Goal: Task Accomplishment & Management: Complete application form

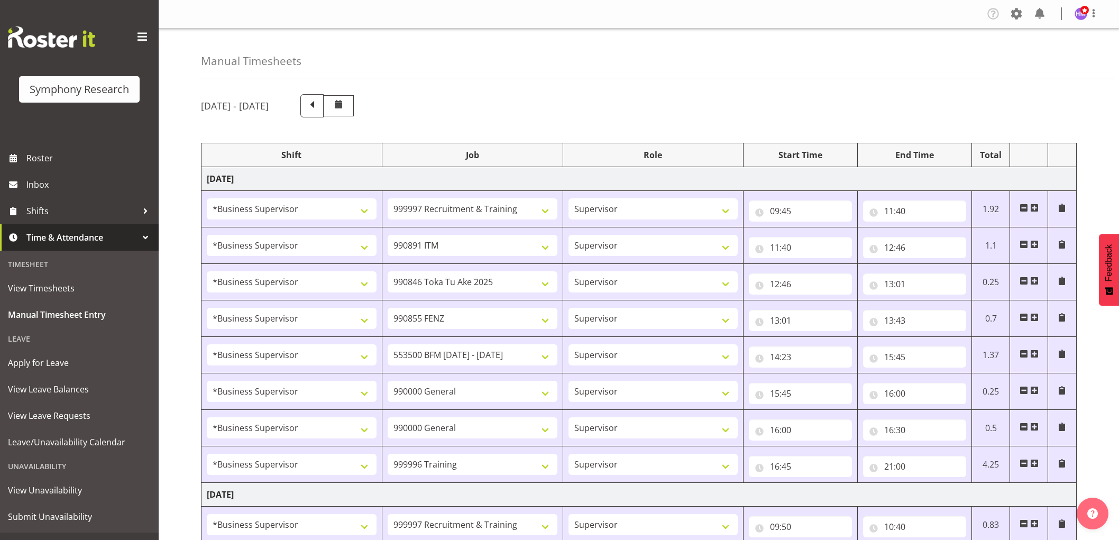
select select "1607"
select select "2379"
select select "1607"
select select "10549"
select select "1607"
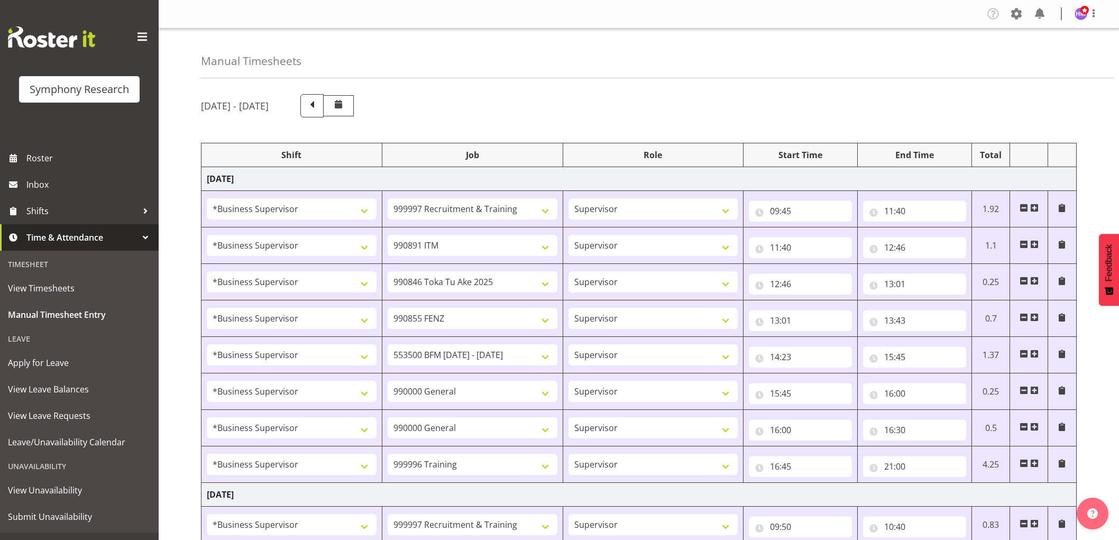
select select "9426"
select select "1607"
select select "9636"
select select "1607"
select select "10242"
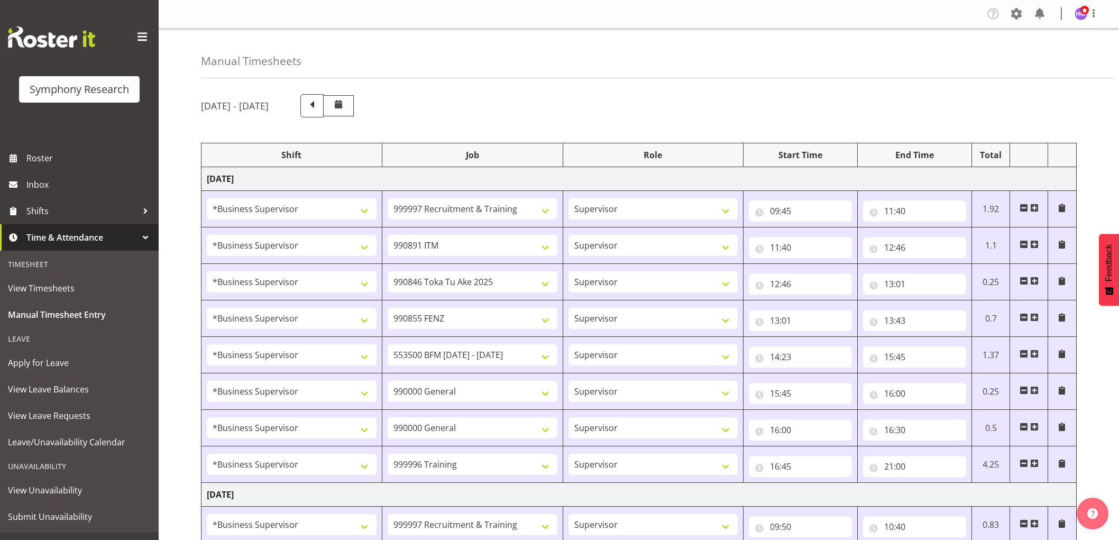
select select "1607"
select select "743"
select select "1607"
select select "743"
select select "1607"
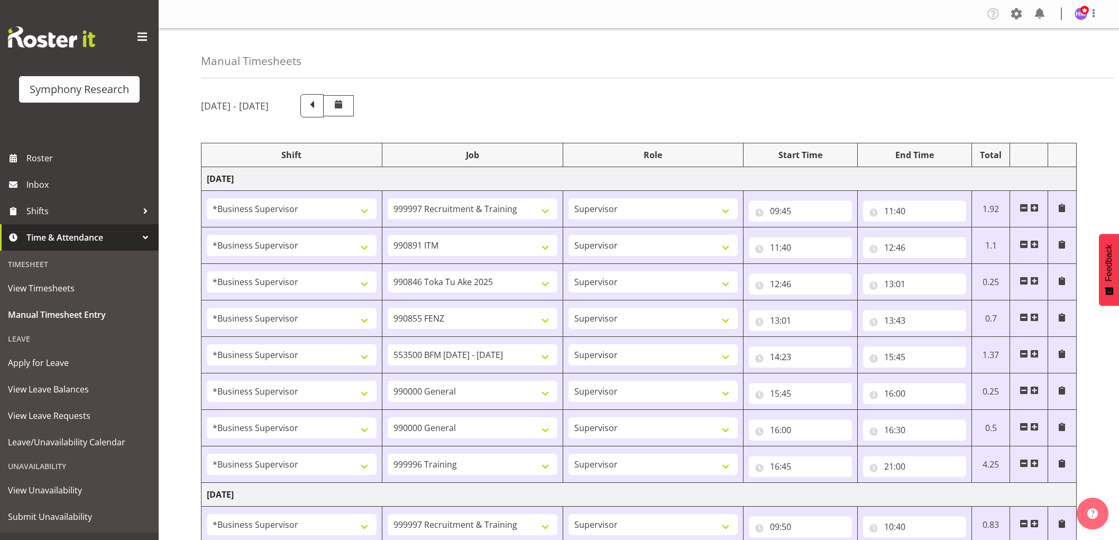
select select "757"
select select "1607"
select select "2379"
select select "1607"
select select "10242"
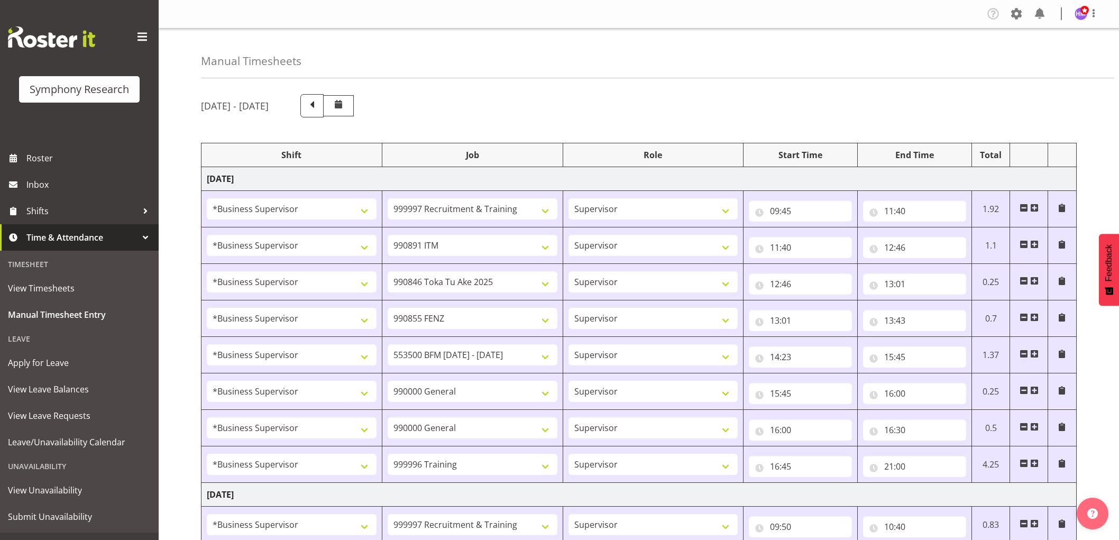
select select "1607"
select select "10536"
select select "1607"
select select "2379"
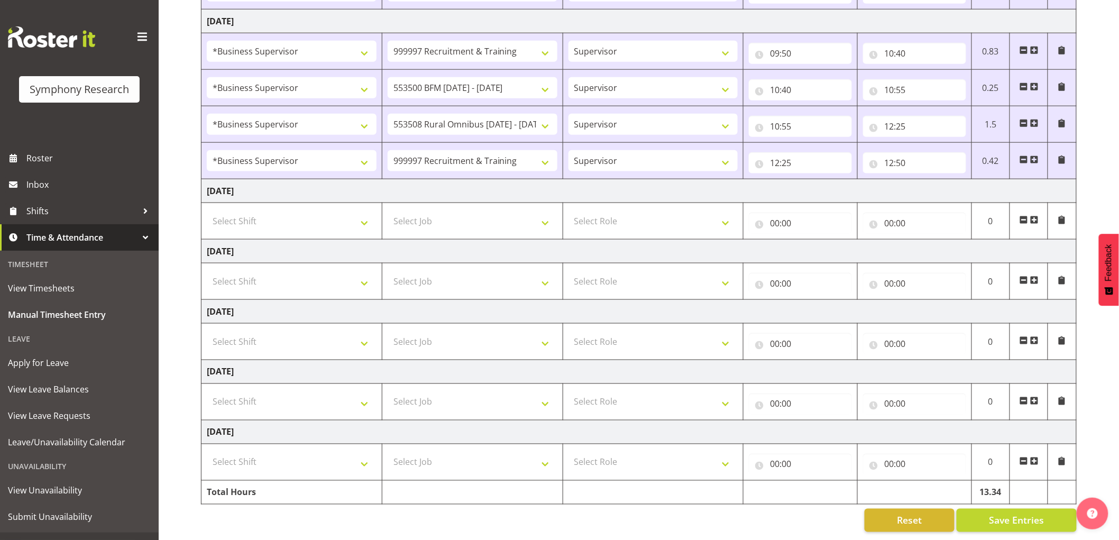
scroll to position [483, 0]
click at [1035, 155] on span at bounding box center [1034, 159] width 8 height 8
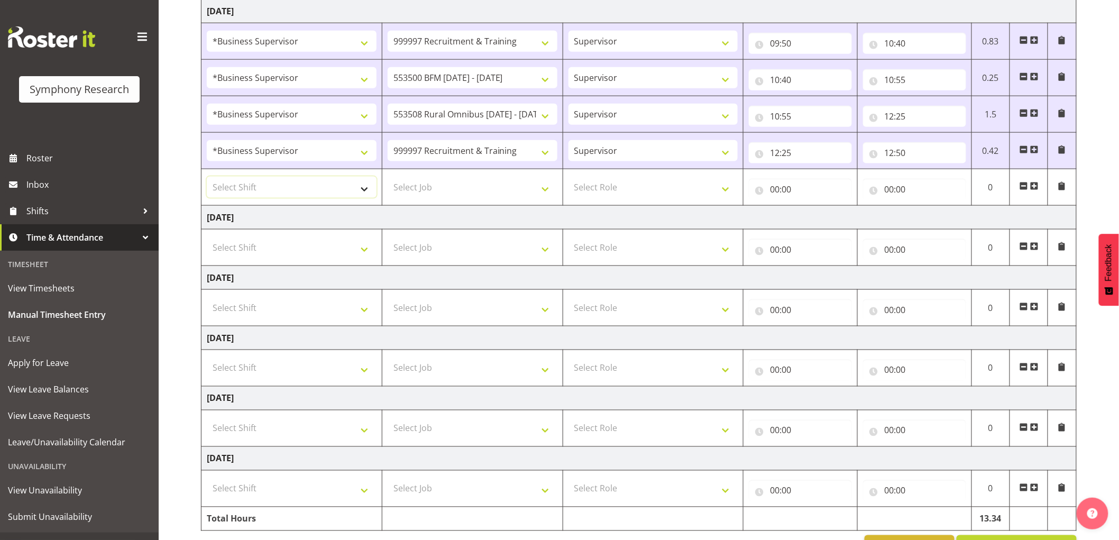
click at [278, 185] on select "Select Shift !!Weekend Residential (Roster IT Shift Label) *Business 9/10am ~ 4…" at bounding box center [292, 187] width 170 height 21
select select "1607"
click at [207, 177] on select "Select Shift !!Weekend Residential (Roster IT Shift Label) *Business 9/10am ~ 4…" at bounding box center [292, 187] width 170 height 21
click at [437, 183] on select "Select Job 550060 IF Admin 553492 World Poll Aus Wave 2 Main 2025 553493 World …" at bounding box center [473, 187] width 170 height 21
select select "7759"
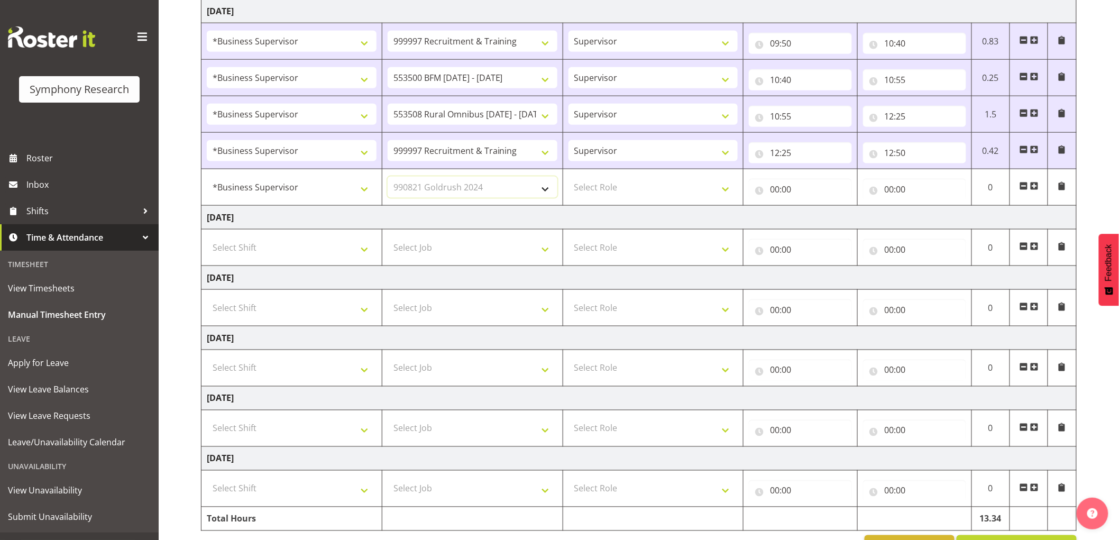
click at [388, 177] on select "Select Job 550060 IF Admin 553492 World Poll Aus Wave 2 Main 2025 553493 World …" at bounding box center [473, 187] width 170 height 21
drag, startPoint x: 615, startPoint y: 190, endPoint x: 612, endPoint y: 197, distance: 7.6
click at [614, 192] on select "Select Role Supervisor Interviewing Briefing" at bounding box center [653, 187] width 170 height 21
select select "45"
click at [568, 177] on select "Select Role Supervisor Interviewing Briefing" at bounding box center [653, 187] width 170 height 21
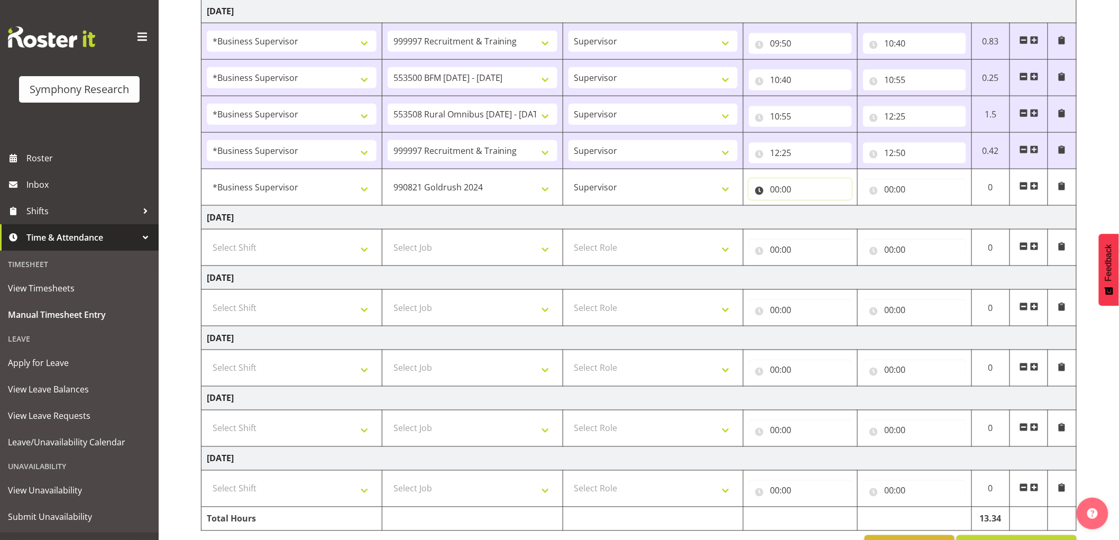
drag, startPoint x: 779, startPoint y: 186, endPoint x: 778, endPoint y: 191, distance: 5.4
click at [779, 187] on input "00:00" at bounding box center [800, 189] width 103 height 21
drag, startPoint x: 839, startPoint y: 226, endPoint x: 815, endPoint y: 228, distance: 23.4
click at [815, 228] on div "00 01 02 03 04 05 06 07 08 09 10 11 12 13 14 15 16 17 18 19 20 21 22 23 : 00 01…" at bounding box center [833, 219] width 169 height 26
click at [815, 227] on select "00 01 02 03 04 05 06 07 08 09 10 11 12 13 14 15 16 17 18 19 20 21 22 23" at bounding box center [821, 216] width 24 height 21
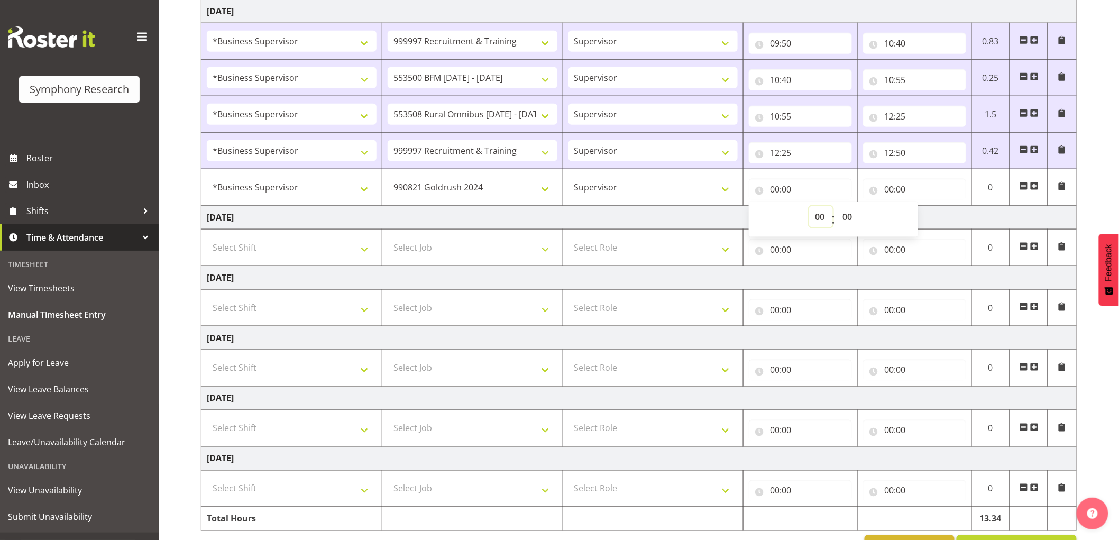
select select "12"
click at [809, 207] on select "00 01 02 03 04 05 06 07 08 09 10 11 12 13 14 15 16 17 18 19 20 21 22 23" at bounding box center [821, 216] width 24 height 21
type input "12:00"
click at [849, 219] on select "00 01 02 03 04 05 06 07 08 09 10 11 12 13 14 15 16 17 18 19 20 21 22 23 24 25 2…" at bounding box center [848, 216] width 24 height 21
select select "50"
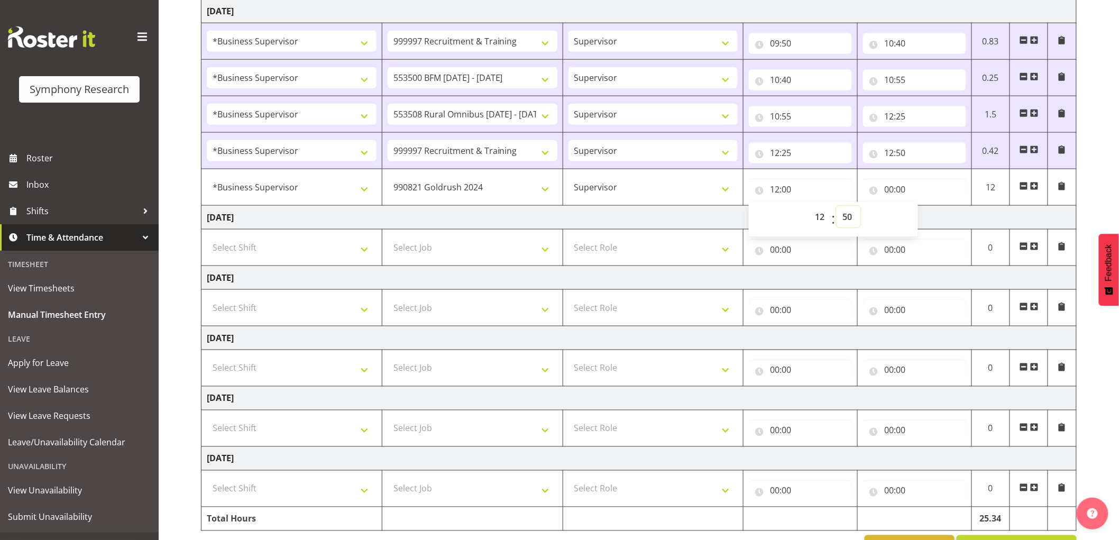
click at [836, 207] on select "00 01 02 03 04 05 06 07 08 09 10 11 12 13 14 15 16 17 18 19 20 21 22 23 24 25 2…" at bounding box center [848, 216] width 24 height 21
type input "12:50"
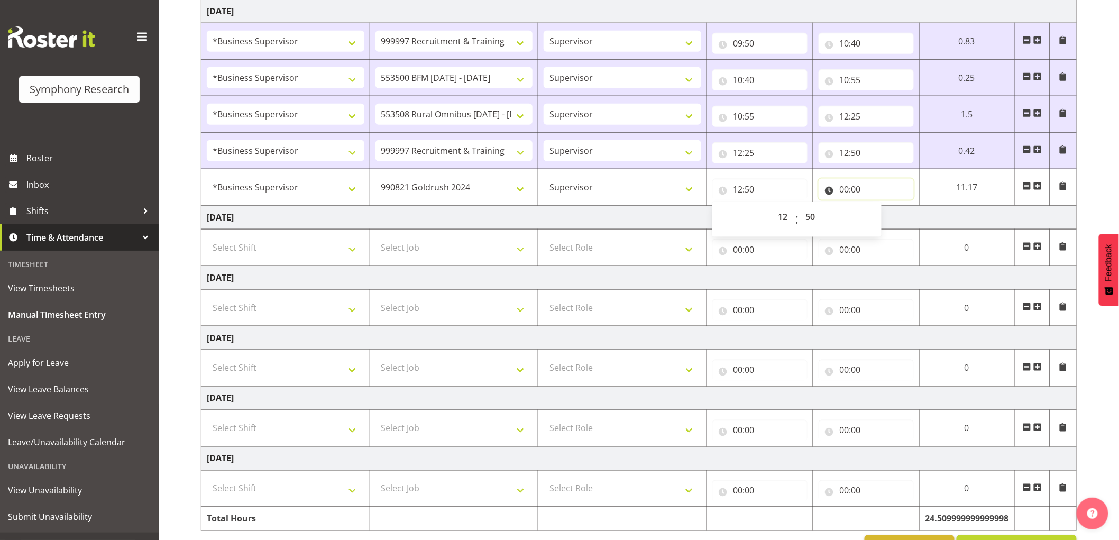
click at [852, 188] on input "00:00" at bounding box center [865, 189] width 95 height 21
click at [889, 212] on select "00 01 02 03 04 05 06 07 08 09 10 11 12 13 14 15 16 17 18 19 20 21 22 23" at bounding box center [891, 216] width 24 height 21
select select "13"
click at [903, 207] on select "00 01 02 03 04 05 06 07 08 09 10 11 12 13 14 15 16 17 18 19 20 21 22 23" at bounding box center [891, 216] width 24 height 21
type input "13:00"
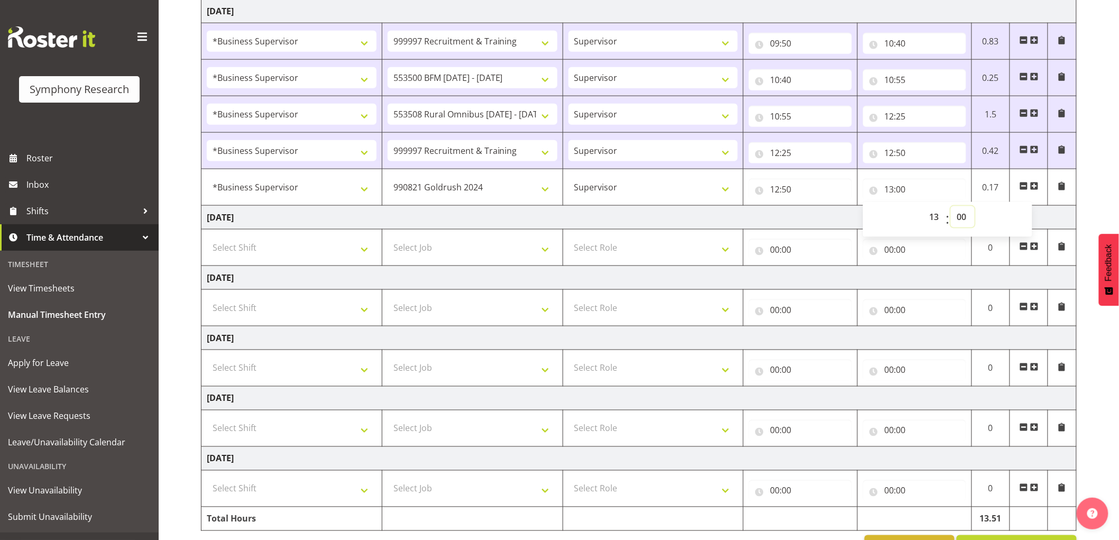
click at [966, 215] on select "00 01 02 03 04 05 06 07 08 09 10 11 12 13 14 15 16 17 18 19 20 21 22 23 24 25 2…" at bounding box center [963, 216] width 24 height 21
select select "30"
click at [951, 207] on select "00 01 02 03 04 05 06 07 08 09 10 11 12 13 14 15 16 17 18 19 20 21 22 23 24 25 2…" at bounding box center [963, 216] width 24 height 21
type input "13:30"
click at [829, 215] on td "[DATE]" at bounding box center [638, 218] width 875 height 24
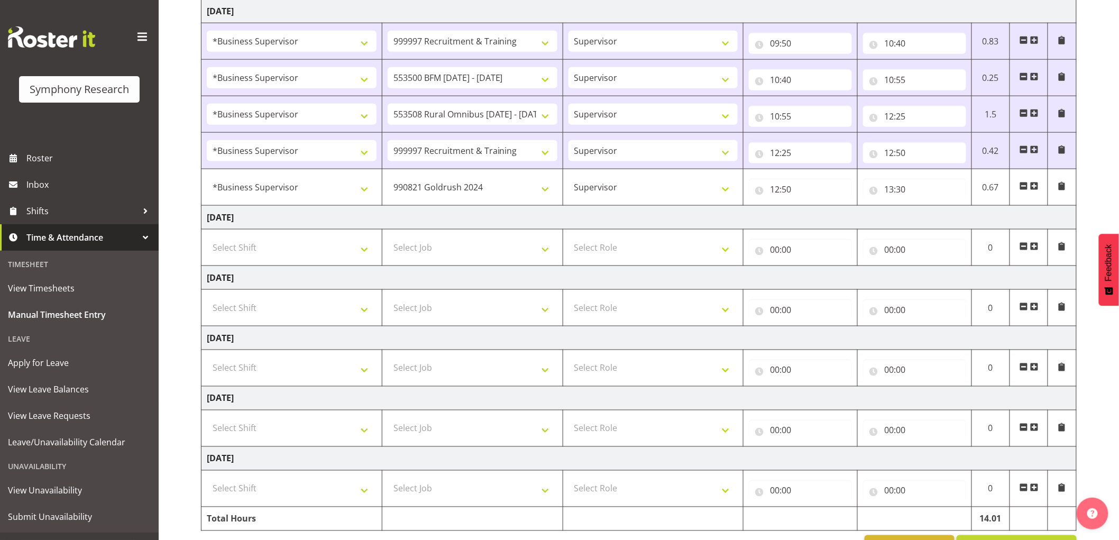
click at [1034, 187] on span at bounding box center [1034, 186] width 8 height 8
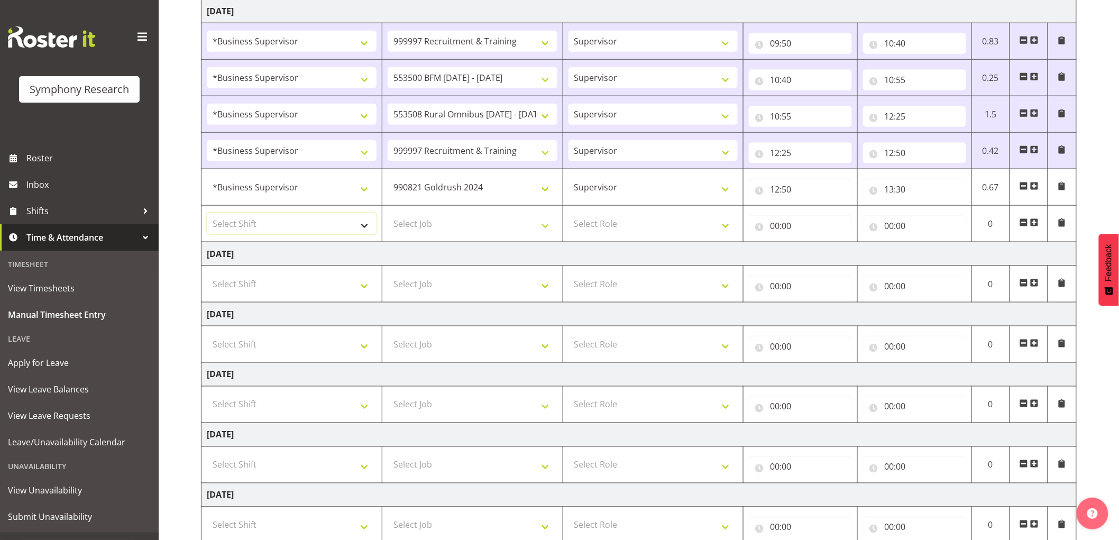
click at [292, 214] on select "Select Shift !!Weekend Residential (Roster IT Shift Label) *Business 9/10am ~ 4…" at bounding box center [292, 223] width 170 height 21
select select "1607"
click at [207, 214] on select "Select Shift !!Weekend Residential (Roster IT Shift Label) *Business 9/10am ~ 4…" at bounding box center [292, 223] width 170 height 21
drag, startPoint x: 426, startPoint y: 241, endPoint x: 420, endPoint y: 229, distance: 13.7
click at [426, 241] on td "Select Job 550060 IF Admin 553492 World Poll Aus Wave 2 Main 2025 553493 World …" at bounding box center [472, 224] width 181 height 36
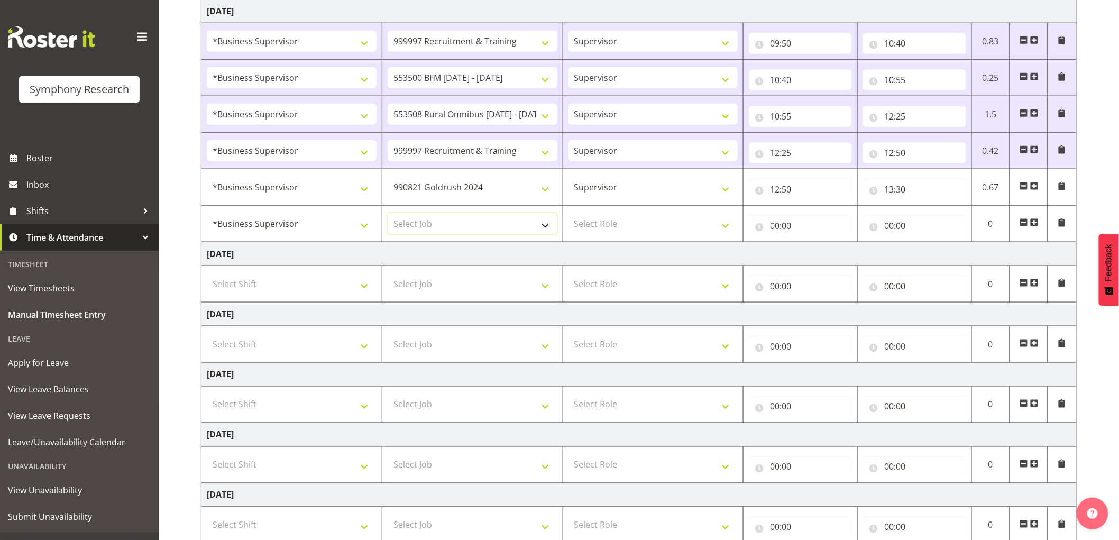
click at [418, 233] on select "Select Job 550060 IF Admin 553492 World Poll Aus Wave 2 Main 2025 553493 World …" at bounding box center [473, 223] width 170 height 21
select select "7759"
click at [388, 214] on select "Select Job 550060 IF Admin 553492 World Poll Aus Wave 2 Main 2025 553493 World …" at bounding box center [473, 223] width 170 height 21
drag, startPoint x: 685, startPoint y: 222, endPoint x: 679, endPoint y: 225, distance: 6.6
click at [684, 222] on select "Select Role Supervisor Interviewing Briefing" at bounding box center [653, 223] width 170 height 21
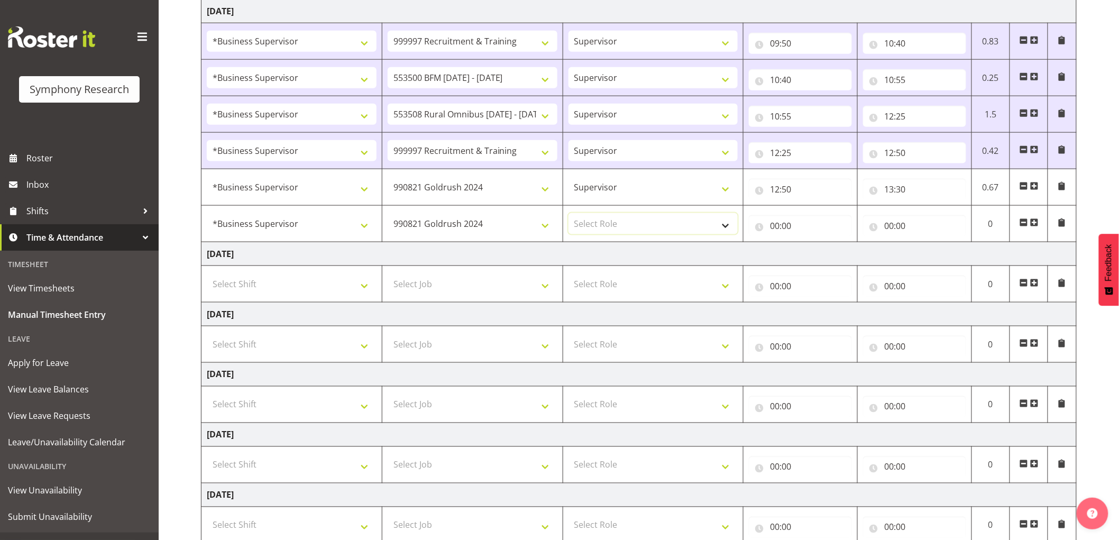
select select "45"
click at [568, 214] on select "Select Role Supervisor Interviewing Briefing" at bounding box center [653, 223] width 170 height 21
click at [829, 231] on input "00:00" at bounding box center [800, 225] width 103 height 21
click at [826, 259] on select "00 01 02 03 04 05 06 07 08 09 10 11 12 13 14 15 16 17 18 19 20 21 22 23" at bounding box center [821, 253] width 24 height 21
select select "14"
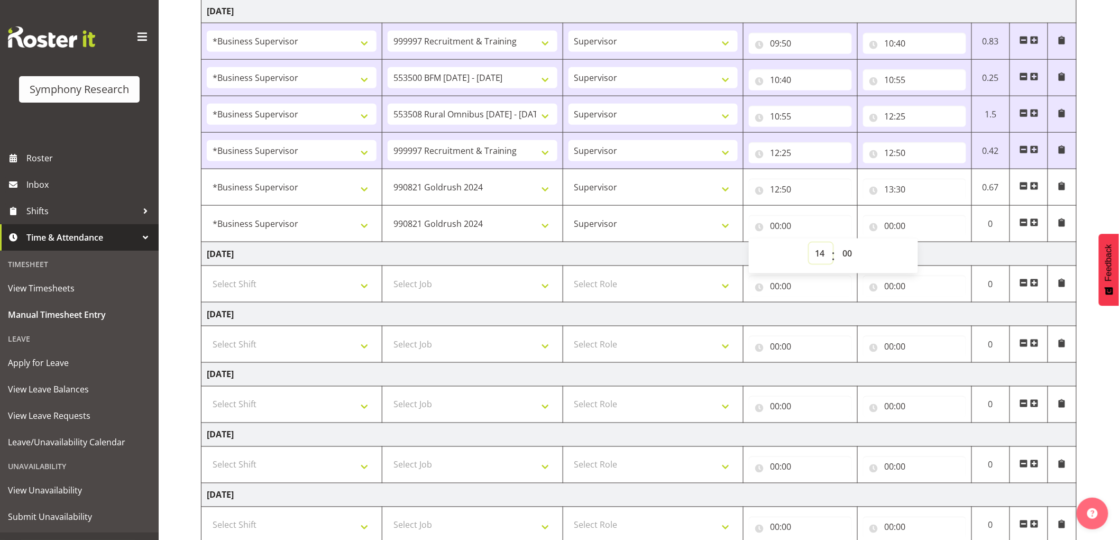
click at [809, 243] on select "00 01 02 03 04 05 06 07 08 09 10 11 12 13 14 15 16 17 18 19 20 21 22 23" at bounding box center [821, 253] width 24 height 21
type input "14:00"
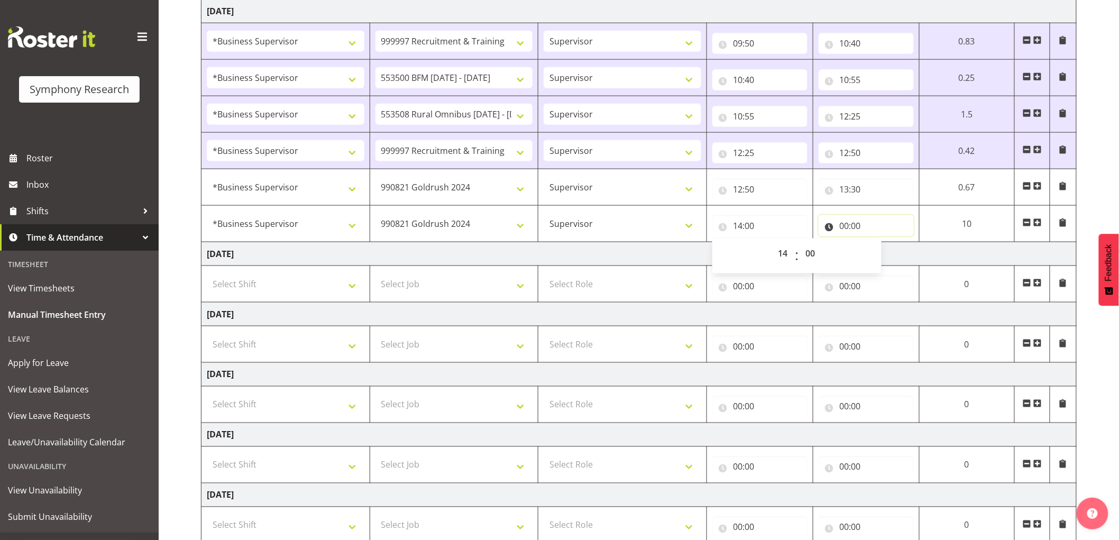
click at [839, 229] on input "00:00" at bounding box center [865, 225] width 95 height 21
drag, startPoint x: 880, startPoint y: 251, endPoint x: 840, endPoint y: 247, distance: 40.9
click at [880, 251] on select "00 01 02 03 04 05 06 07 08 09 10 11 12 13 14 15 16 17 18 19 20 21 22 23" at bounding box center [891, 253] width 24 height 21
select select "15"
click at [903, 243] on select "00 01 02 03 04 05 06 07 08 09 10 11 12 13 14 15 16 17 18 19 20 21 22 23" at bounding box center [891, 253] width 24 height 21
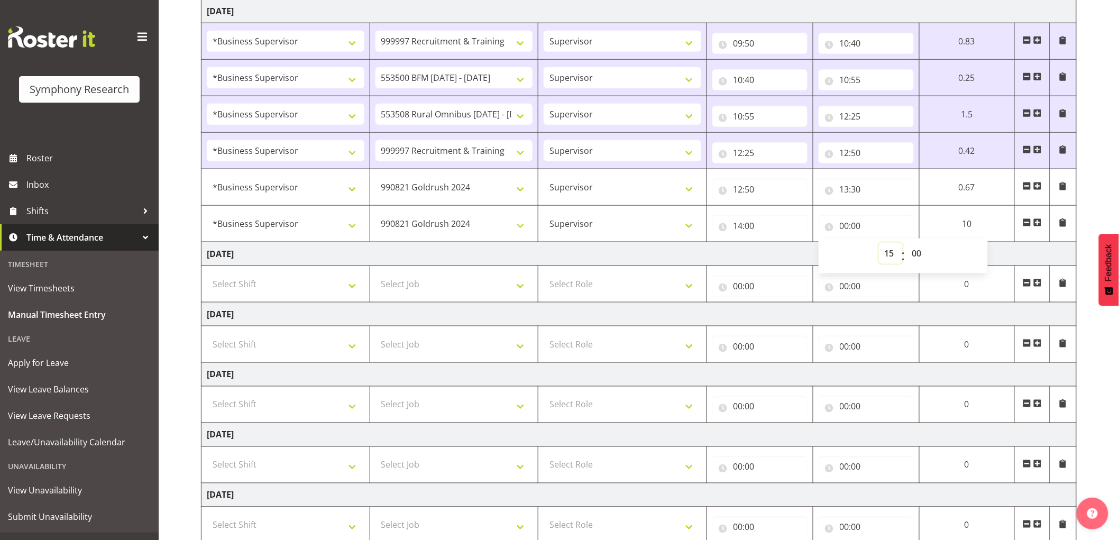
type input "15:00"
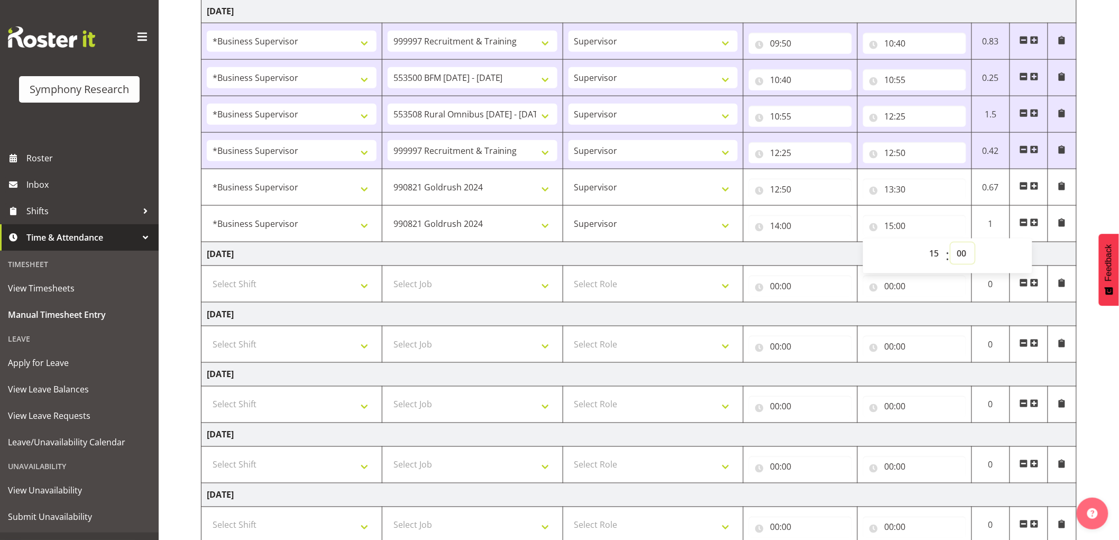
drag, startPoint x: 954, startPoint y: 250, endPoint x: 913, endPoint y: 255, distance: 41.1
click at [954, 250] on select "00 01 02 03 04 05 06 07 08 09 10 11 12 13 14 15 16 17 18 19 20 21 22 23 24 25 2…" at bounding box center [963, 253] width 24 height 21
select select "5"
click at [951, 243] on select "00 01 02 03 04 05 06 07 08 09 10 11 12 13 14 15 16 17 18 19 20 21 22 23 24 25 2…" at bounding box center [963, 253] width 24 height 21
type input "15:05"
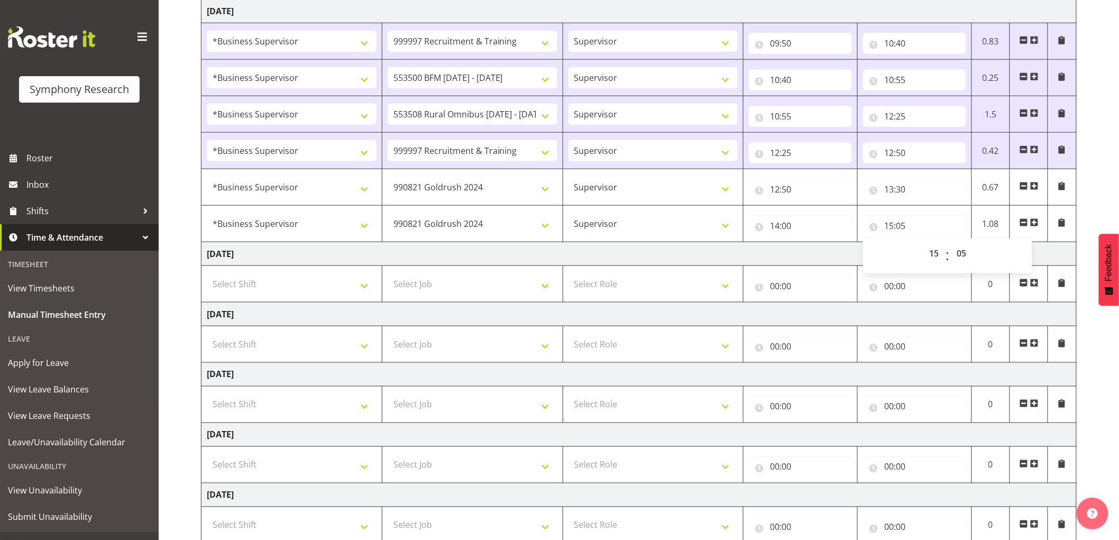
click at [673, 242] on td "Supervisor Interviewing Briefing" at bounding box center [653, 224] width 181 height 36
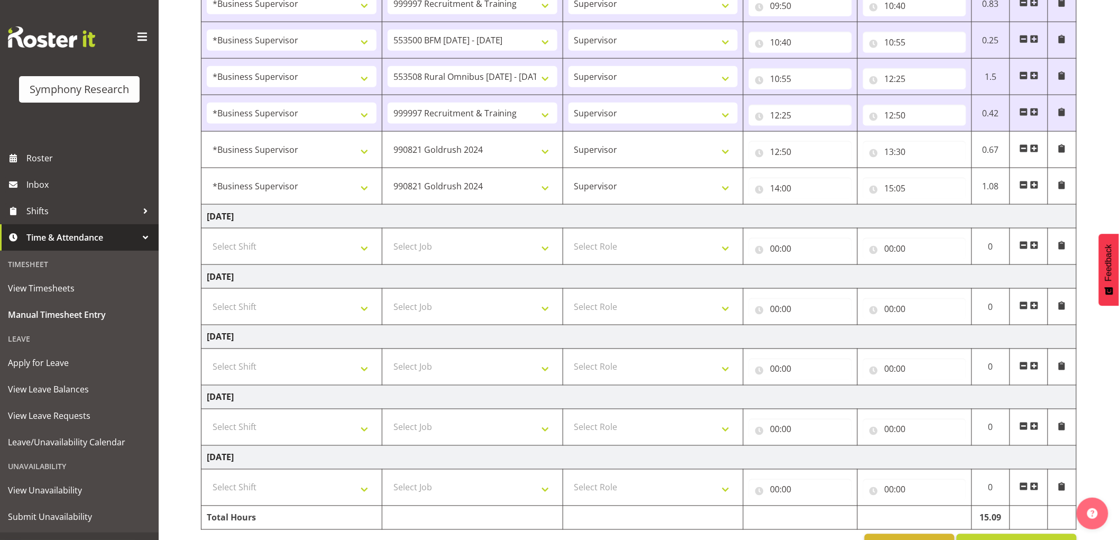
scroll to position [557, 0]
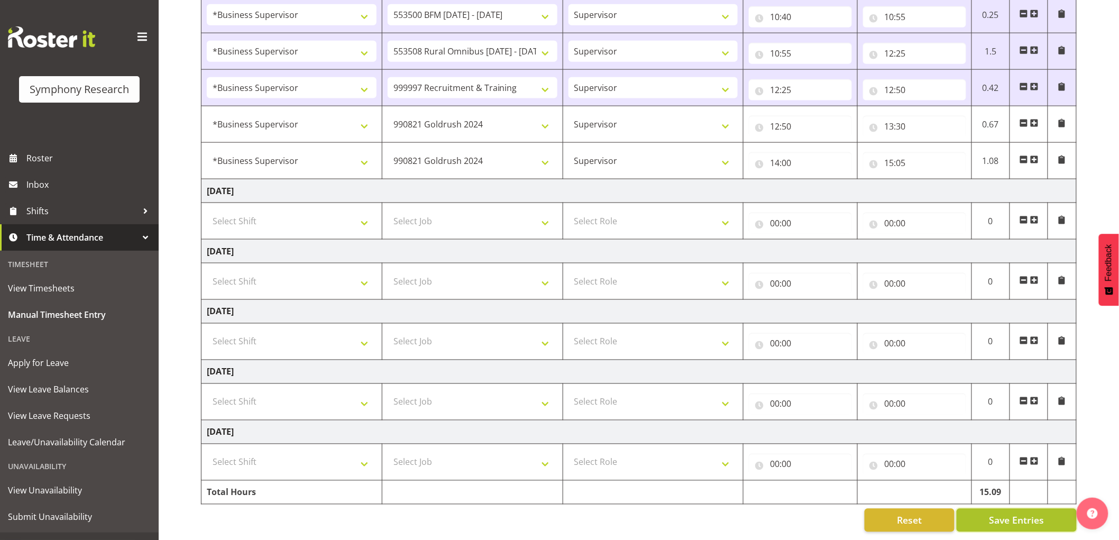
click at [1012, 513] on span "Save Entries" at bounding box center [1016, 520] width 55 height 14
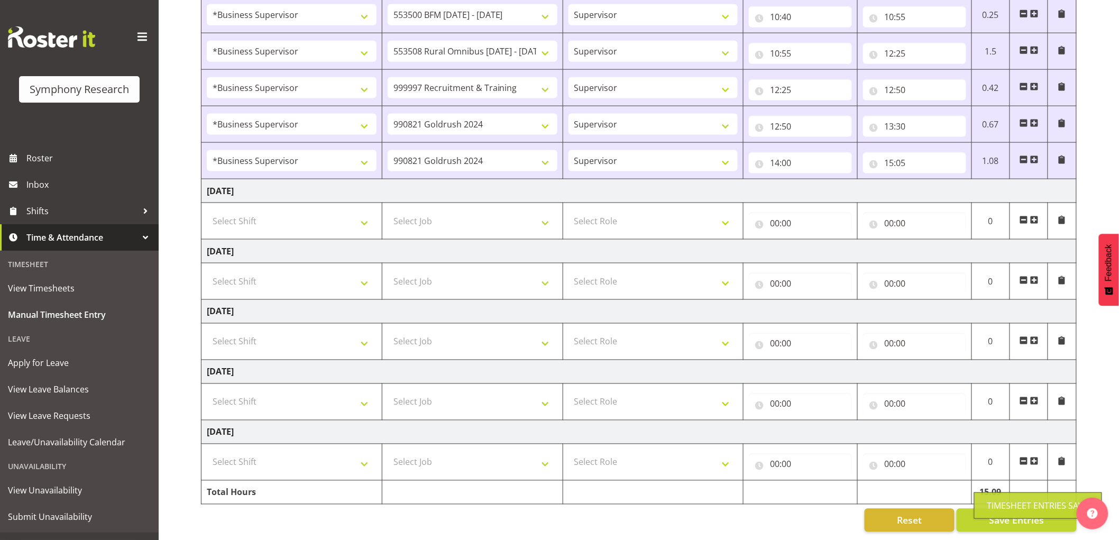
click at [1036, 155] on span at bounding box center [1034, 159] width 8 height 8
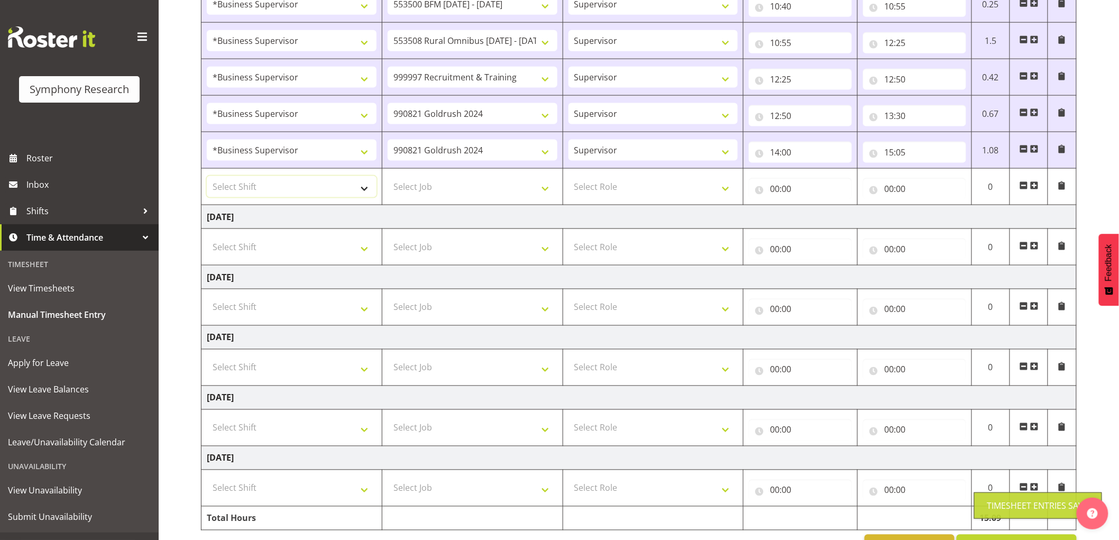
click at [266, 193] on select "Select Shift !!Weekend Residential (Roster IT Shift Label) *Business 9/10am ~ 4…" at bounding box center [292, 186] width 170 height 21
select select "1607"
click at [207, 177] on select "Select Shift !!Weekend Residential (Roster IT Shift Label) *Business 9/10am ~ 4…" at bounding box center [292, 186] width 170 height 21
click at [480, 197] on select "Select Job 550060 IF Admin 553492 World Poll Aus Wave 2 Main 2025 553493 World …" at bounding box center [473, 186] width 170 height 21
select select "9636"
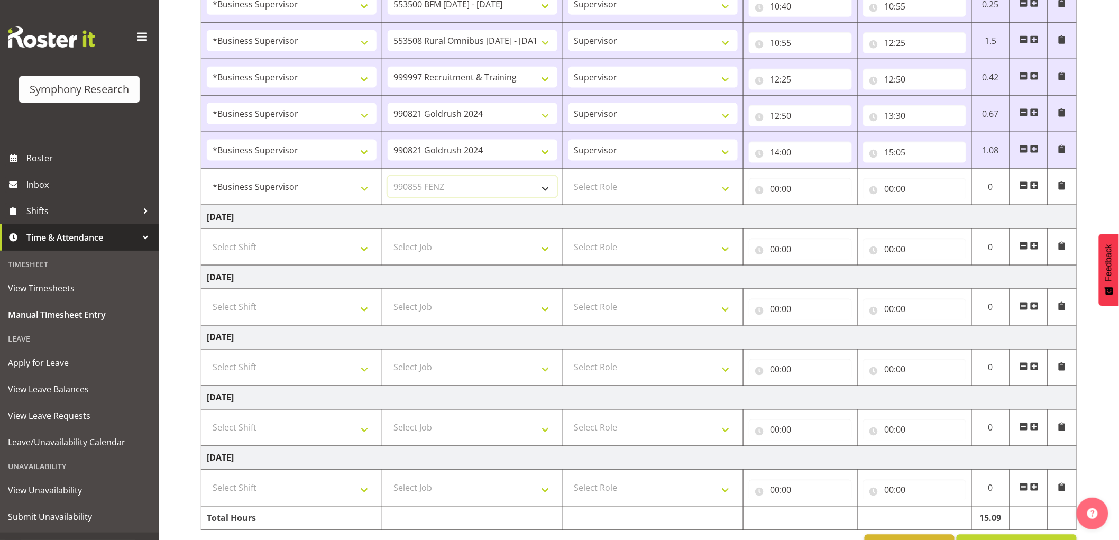
click at [388, 177] on select "Select Job 550060 IF Admin 553492 World Poll Aus Wave 2 Main 2025 553493 World …" at bounding box center [473, 186] width 170 height 21
click at [619, 196] on select "Select Role Supervisor Interviewing Briefing" at bounding box center [653, 186] width 170 height 21
select select "45"
click at [568, 177] on select "Select Role Supervisor Interviewing Briefing" at bounding box center [653, 186] width 170 height 21
drag, startPoint x: 767, startPoint y: 198, endPoint x: 788, endPoint y: 215, distance: 27.0
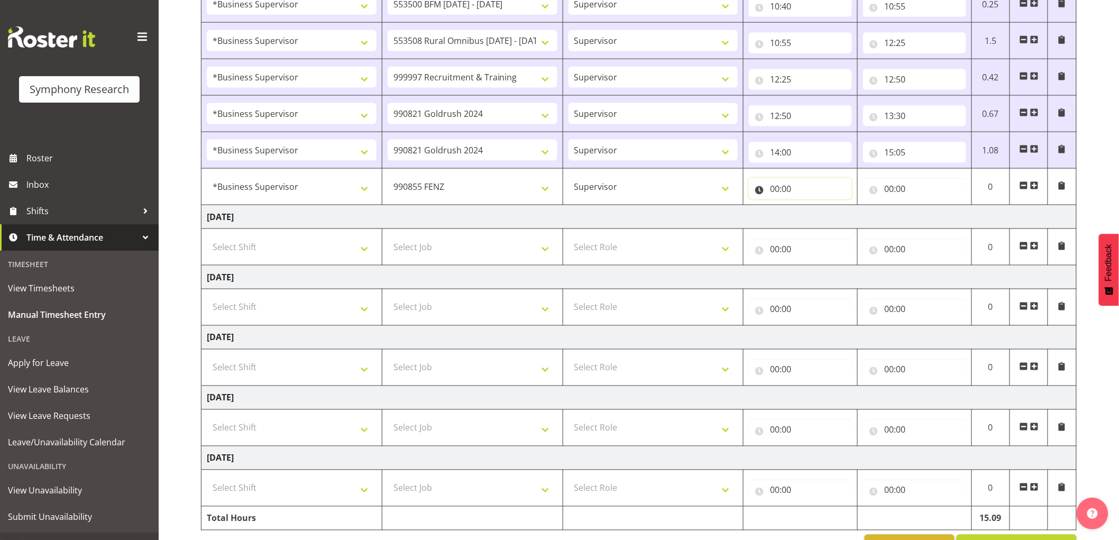
click at [768, 199] on input "00:00" at bounding box center [800, 188] width 103 height 21
click at [829, 221] on select "00 01 02 03 04 05 06 07 08 09 10 11 12 13 14 15 16 17 18 19 20 21 22 23" at bounding box center [821, 216] width 24 height 21
select select "15"
click at [809, 206] on select "00 01 02 03 04 05 06 07 08 09 10 11 12 13 14 15 16 17 18 19 20 21 22 23" at bounding box center [821, 216] width 24 height 21
type input "15:00"
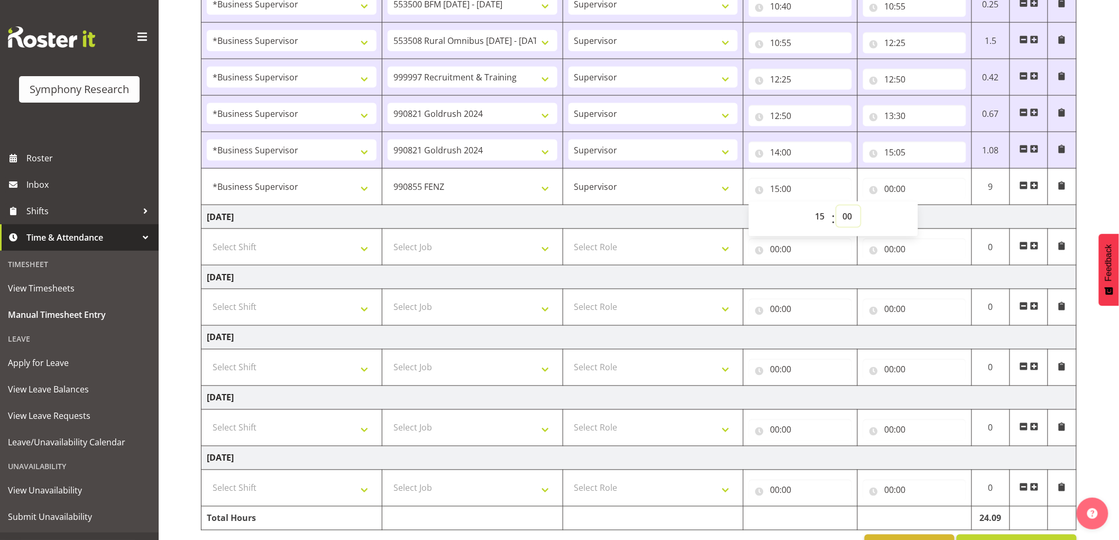
drag, startPoint x: 849, startPoint y: 216, endPoint x: 837, endPoint y: 217, distance: 11.7
click at [849, 216] on select "00 01 02 03 04 05 06 07 08 09 10 11 12 13 14 15 16 17 18 19 20 21 22 23 24 25 2…" at bounding box center [848, 216] width 24 height 21
select select "5"
click at [836, 206] on select "00 01 02 03 04 05 06 07 08 09 10 11 12 13 14 15 16 17 18 19 20 21 22 23 24 25 2…" at bounding box center [848, 216] width 24 height 21
type input "15:05"
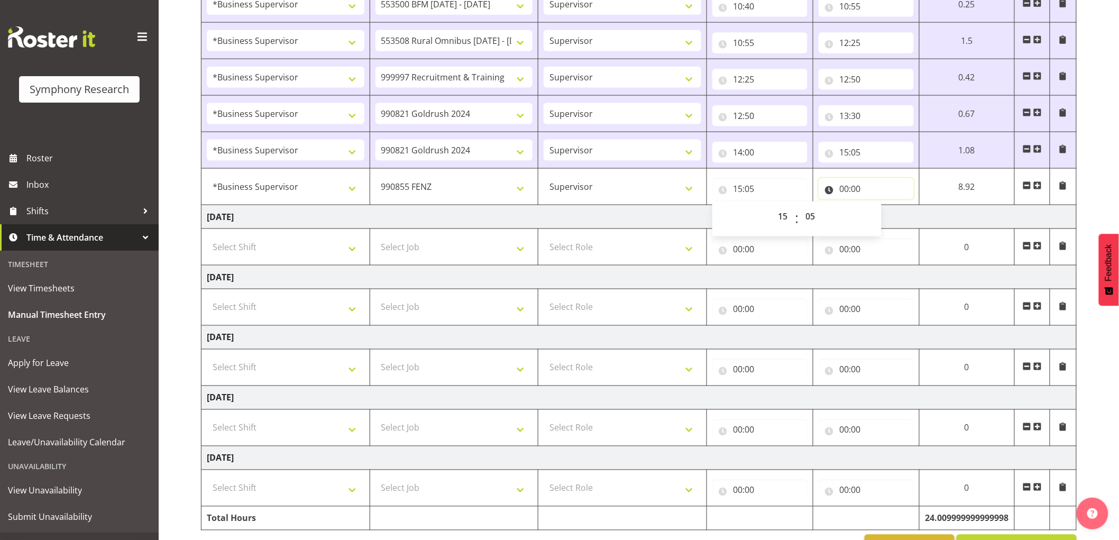
click at [844, 192] on input "00:00" at bounding box center [865, 188] width 95 height 21
click at [890, 224] on select "00 01 02 03 04 05 06 07 08 09 10 11 12 13 14 15 16 17 18 19 20 21 22 23" at bounding box center [891, 216] width 24 height 21
select select "15"
click at [879, 206] on select "00 01 02 03 04 05 06 07 08 09 10 11 12 13 14 15 16 17 18 19 20 21 22 23" at bounding box center [891, 216] width 24 height 21
type input "15:00"
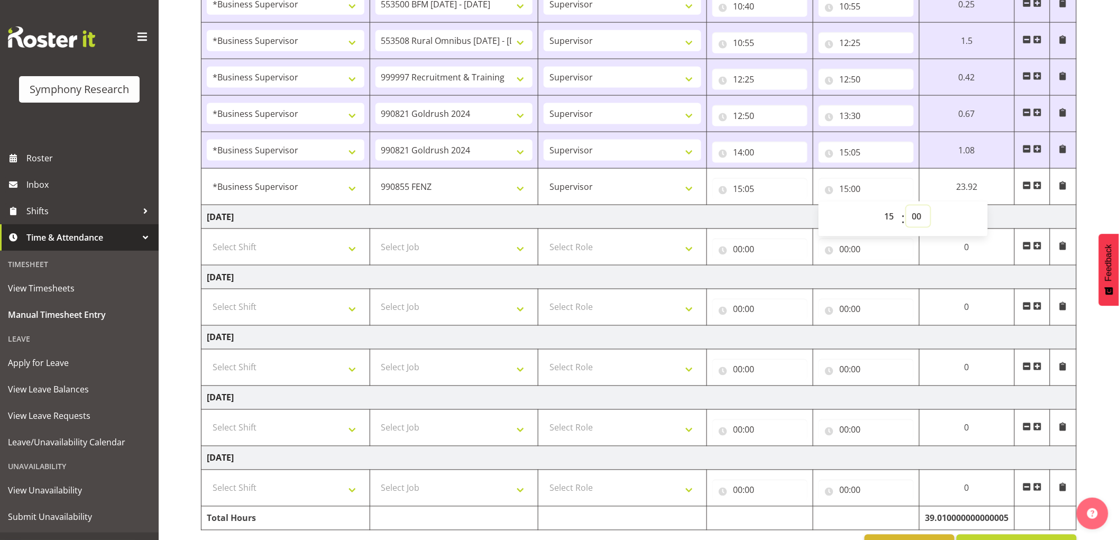
click at [923, 215] on select "00 01 02 03 04 05 06 07 08 09 10 11 12 13 14 15 16 17 18 19 20 21 22 23 24 25 2…" at bounding box center [918, 216] width 24 height 21
select select "35"
click at [930, 206] on select "00 01 02 03 04 05 06 07 08 09 10 11 12 13 14 15 16 17 18 19 20 21 22 23 24 25 2…" at bounding box center [918, 216] width 24 height 21
type input "15:35"
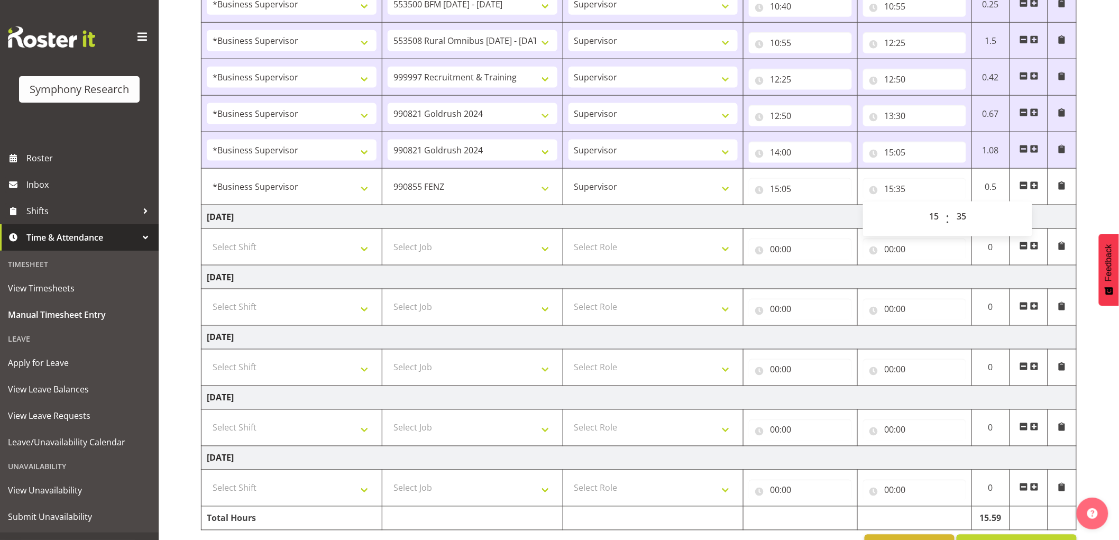
click at [980, 224] on div "00 01 02 03 04 05 06 07 08 09 10 11 12 13 14 15 16 17 18 19 20 21 22 23 : 00 01…" at bounding box center [947, 219] width 169 height 26
click at [968, 220] on select "00 01 02 03 04 05 06 07 08 09 10 11 12 13 14 15 16 17 18 19 20 21 22 23 24 25 2…" at bounding box center [963, 216] width 24 height 21
select select "45"
click at [951, 206] on select "00 01 02 03 04 05 06 07 08 09 10 11 12 13 14 15 16 17 18 19 20 21 22 23 24 25 2…" at bounding box center [963, 216] width 24 height 21
type input "15:45"
